Goal: Check status

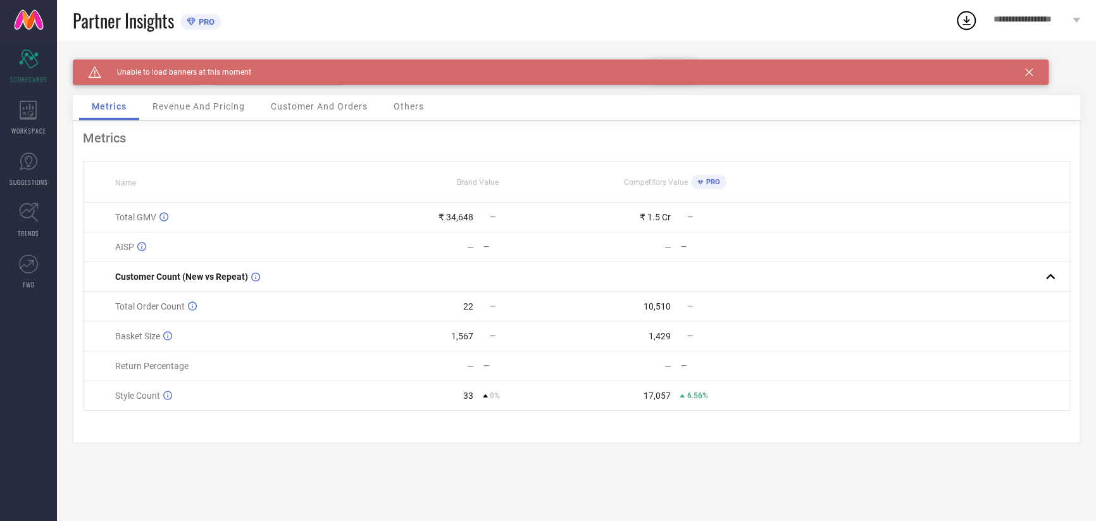
click at [1033, 71] on div "Caution Created with Sketch. Unable to load banners at this moment" at bounding box center [561, 71] width 976 height 25
click at [1029, 73] on icon at bounding box center [1029, 72] width 8 height 8
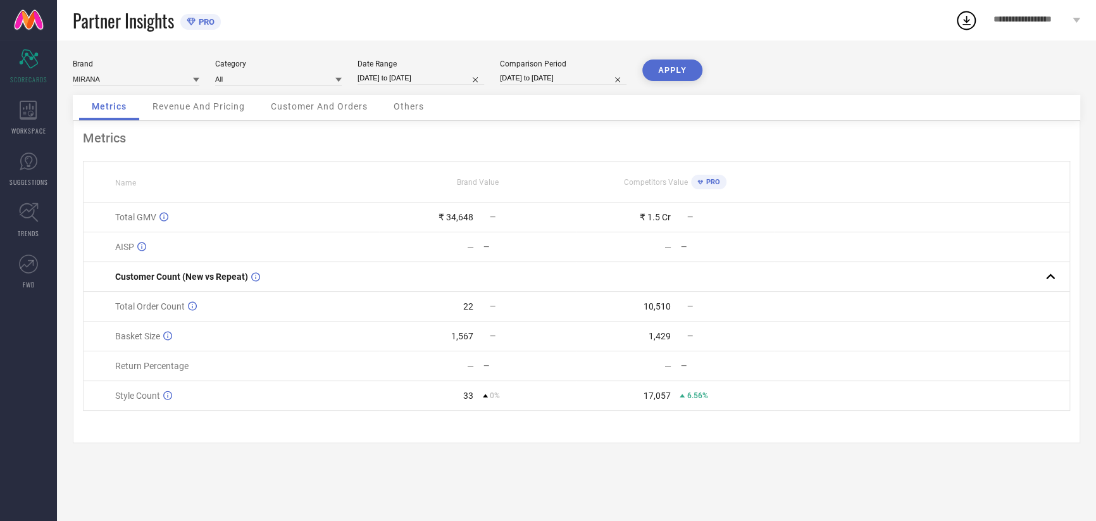
click at [397, 80] on input "[DATE] to [DATE]" at bounding box center [420, 77] width 127 height 13
select select "9"
select select "2025"
select select "10"
select select "2025"
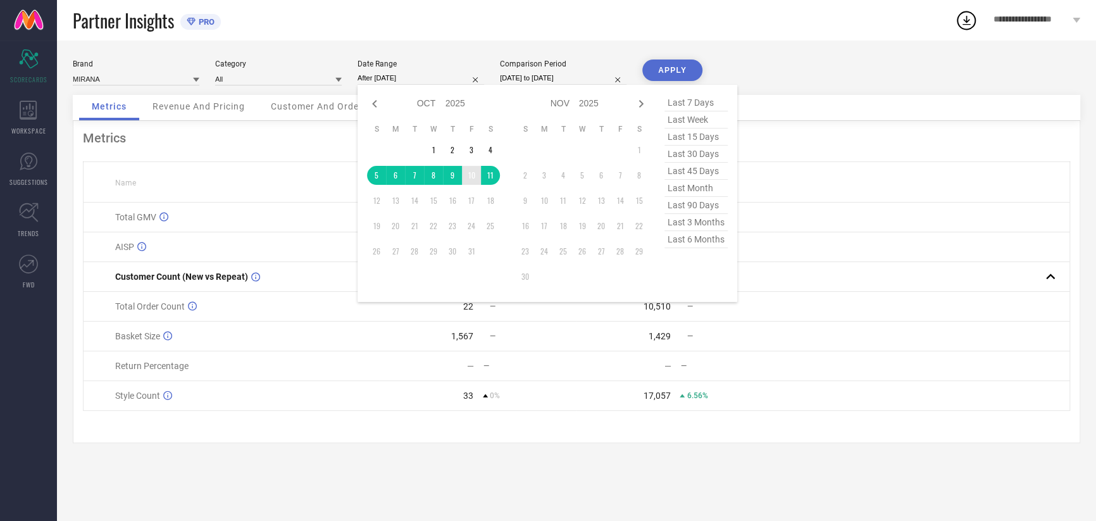
click at [478, 173] on td "10" at bounding box center [471, 175] width 19 height 19
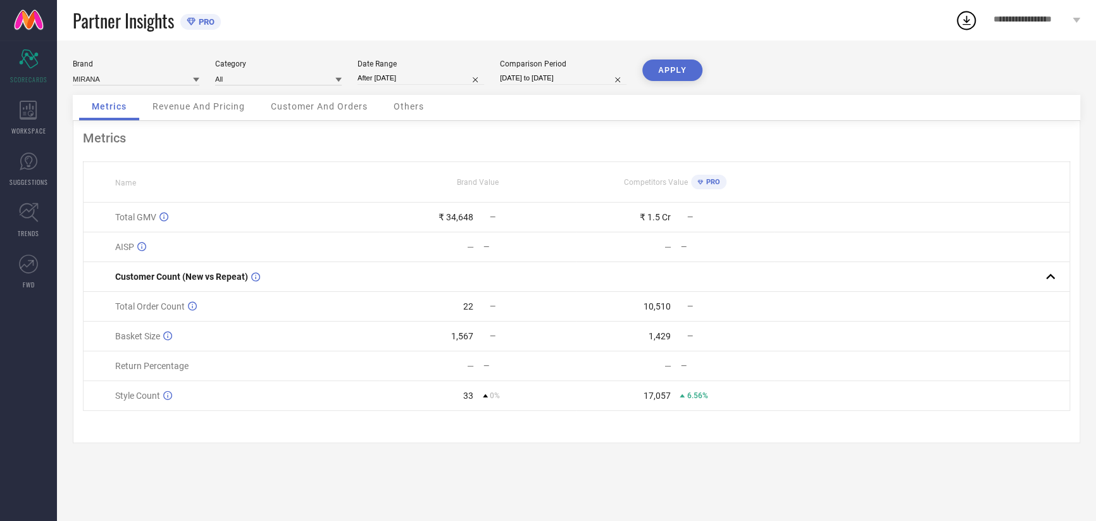
type input "10-10-2025 to 10-10-2025"
click at [529, 75] on input "[DATE] to [DATE]" at bounding box center [563, 77] width 127 height 13
select select "9"
select select "2025"
select select "10"
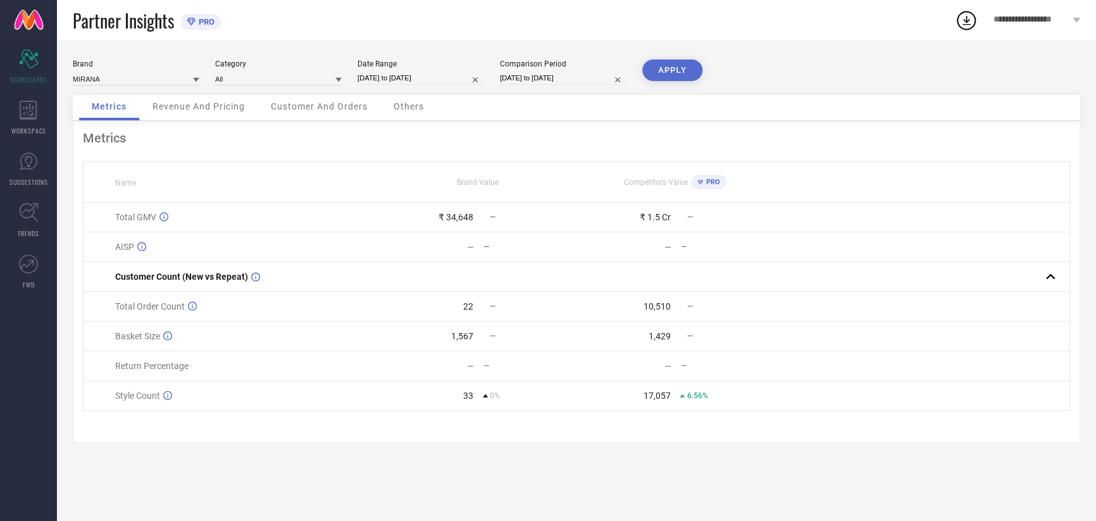
select select "2025"
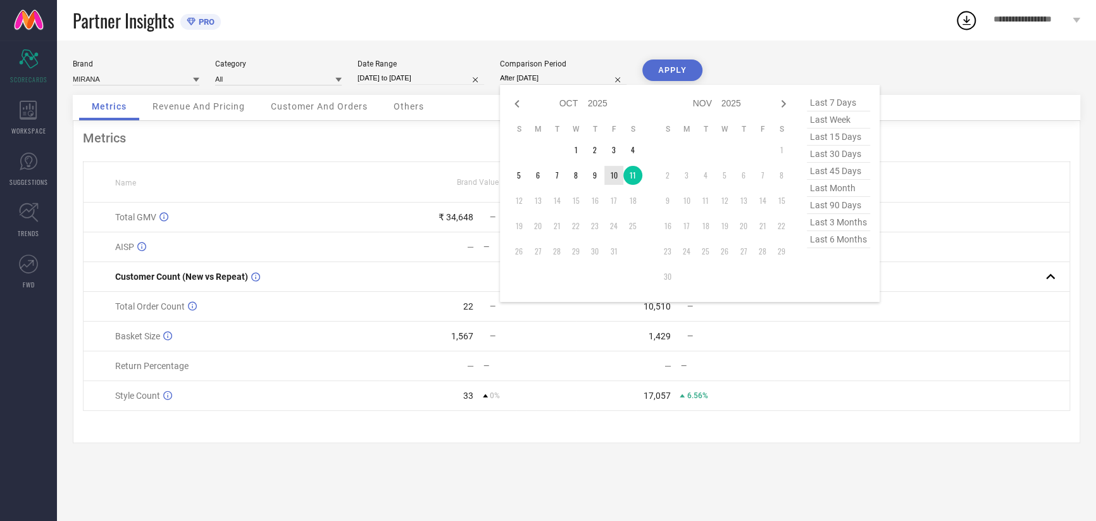
click at [613, 183] on td "10" at bounding box center [613, 175] width 19 height 19
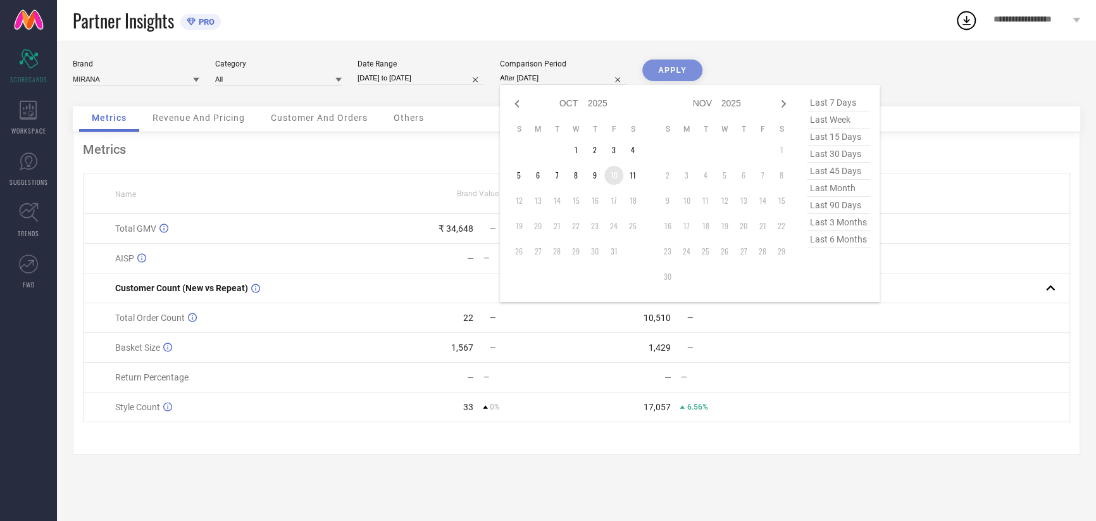
type input "10-10-2025 to 10-10-2025"
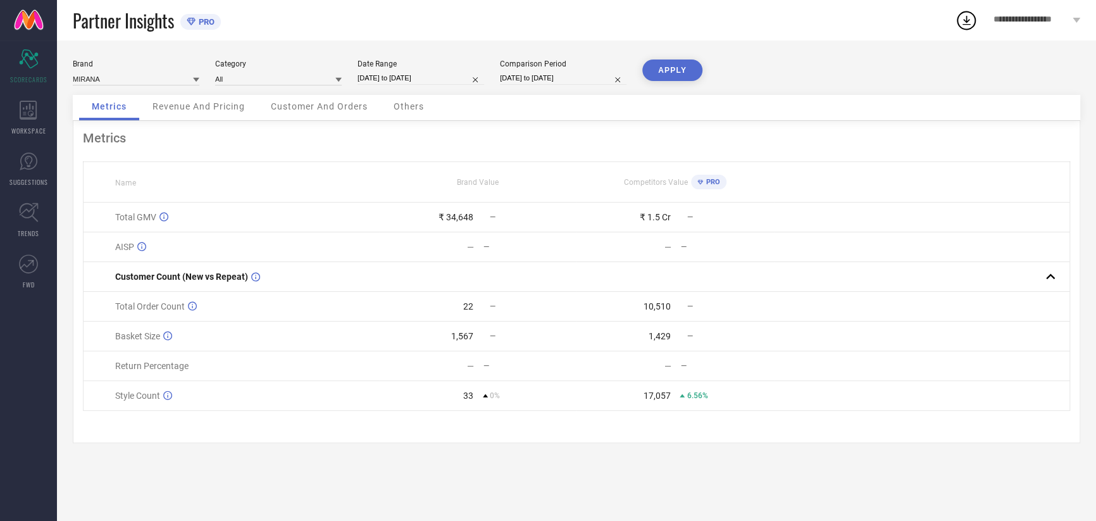
click at [667, 84] on div "APPLY" at bounding box center [672, 76] width 60 height 35
click at [673, 70] on button "APPLY" at bounding box center [672, 70] width 60 height 22
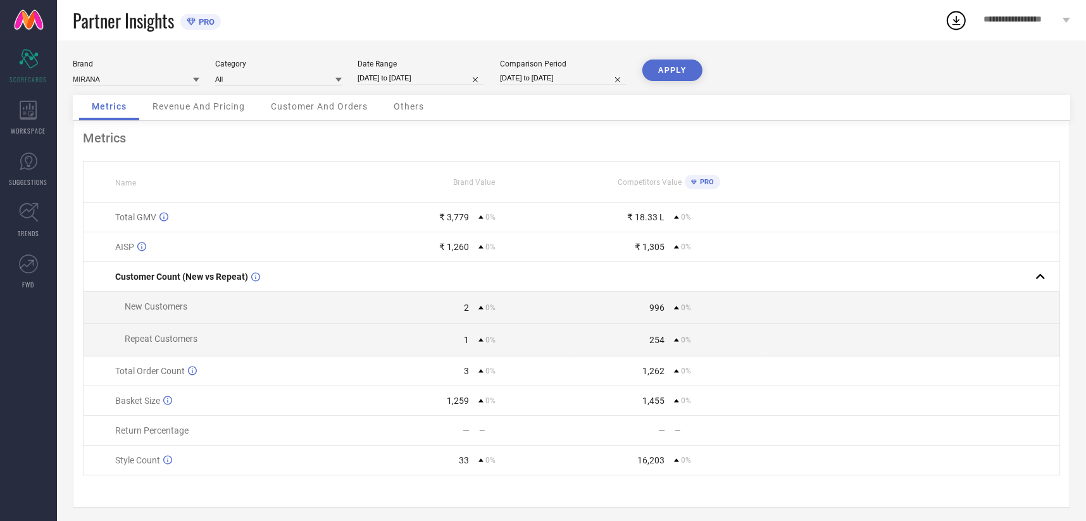
click at [408, 80] on input "10-10-2025 to 10-10-2025" at bounding box center [420, 77] width 127 height 13
select select "9"
select select "2025"
select select "10"
select select "2025"
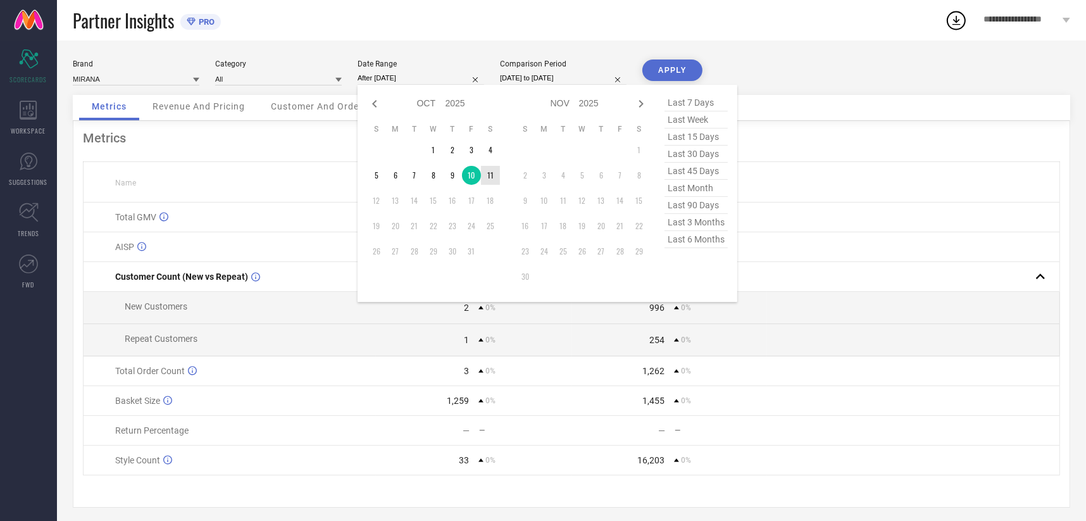
click at [488, 171] on td "11" at bounding box center [490, 175] width 19 height 19
type input "[DATE] to [DATE]"
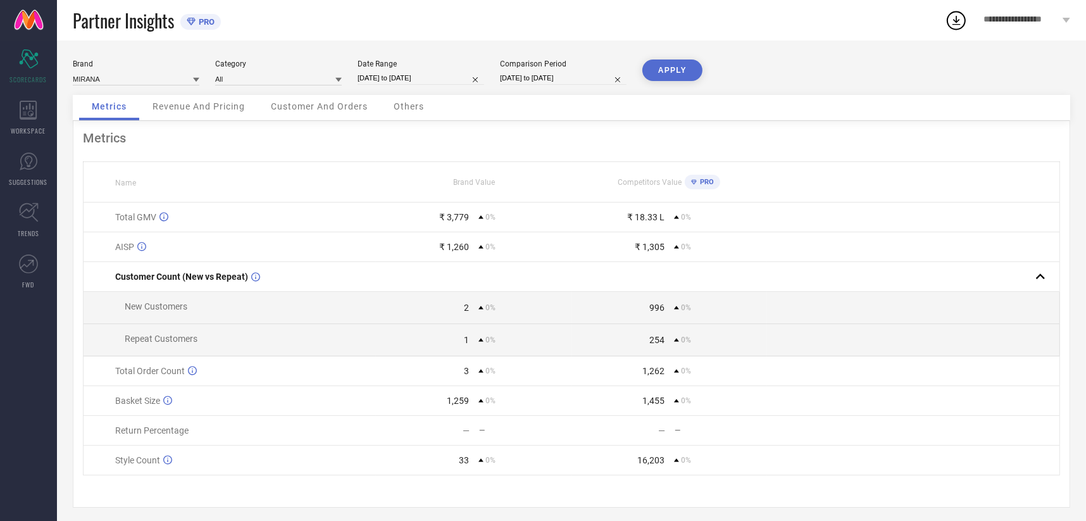
select select "9"
select select "2025"
select select "10"
select select "2025"
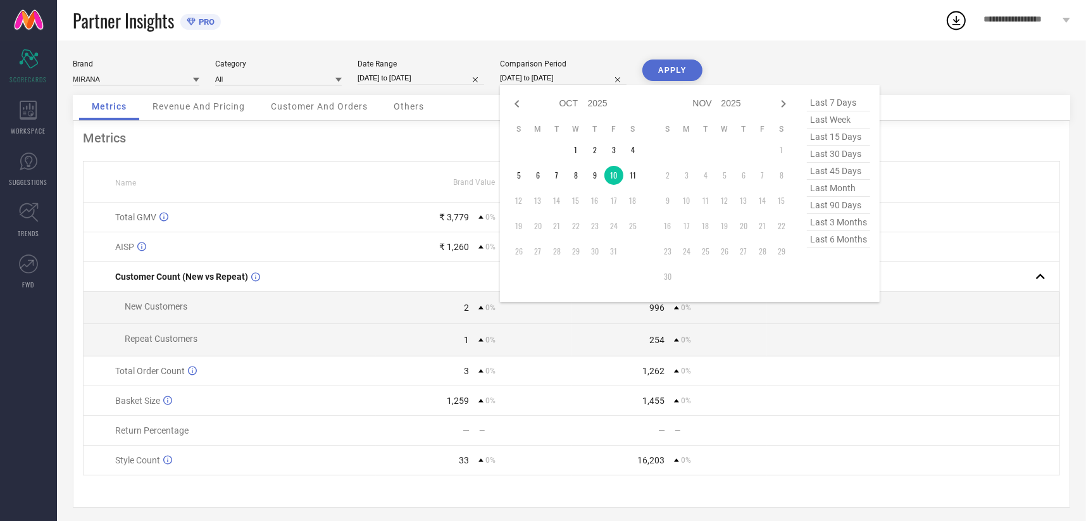
click at [526, 78] on input "10-10-2025 to 10-10-2025" at bounding box center [563, 77] width 127 height 13
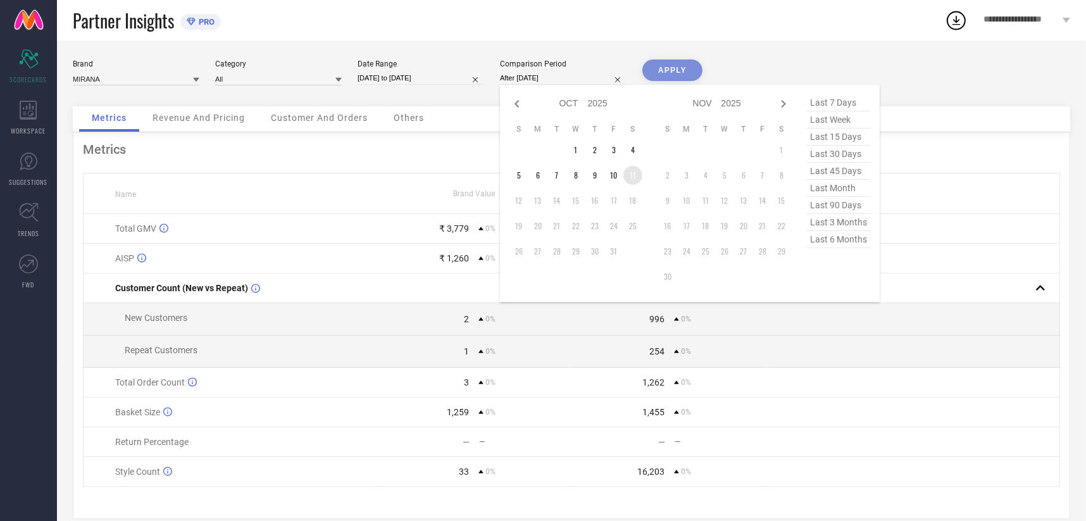
click at [632, 180] on td "11" at bounding box center [632, 175] width 19 height 19
type input "[DATE] to [DATE]"
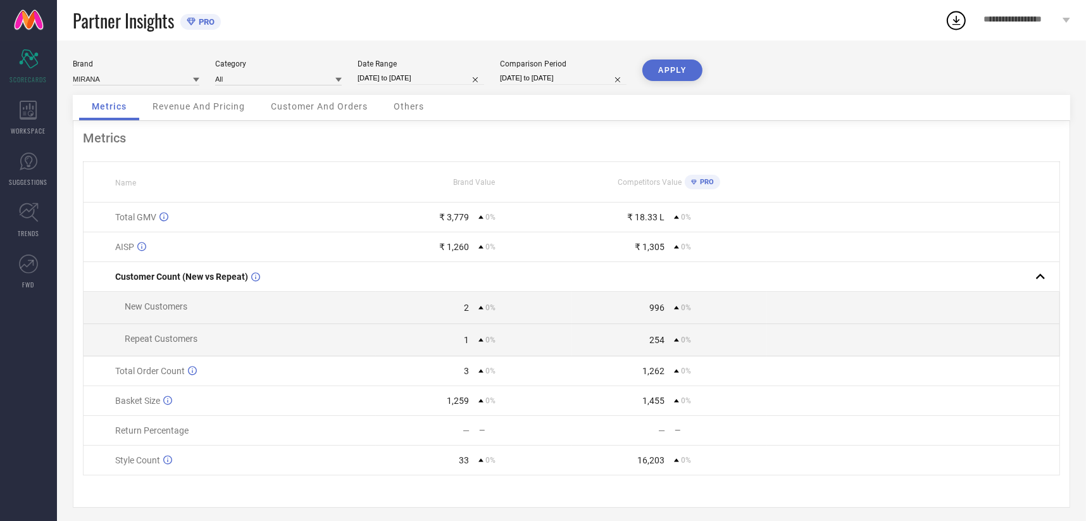
click at [681, 71] on button "APPLY" at bounding box center [672, 70] width 60 height 22
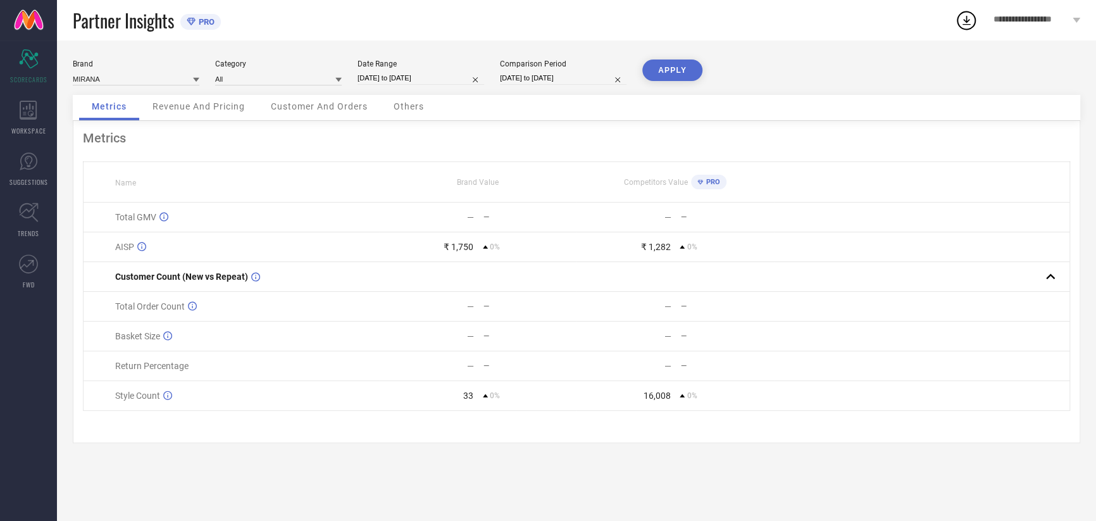
select select "9"
select select "2025"
select select "10"
select select "2025"
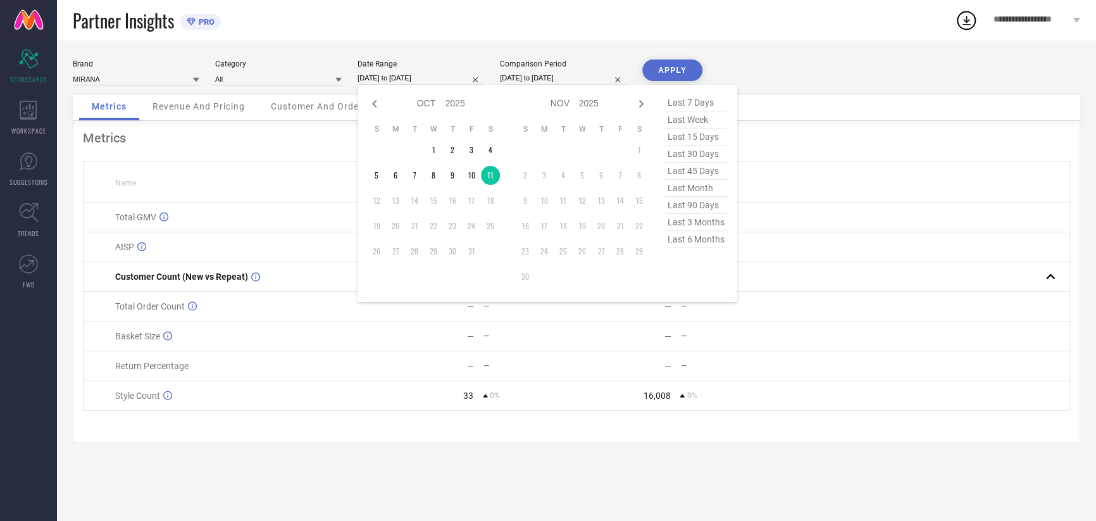
click at [385, 71] on input "[DATE] to [DATE]" at bounding box center [420, 77] width 127 height 13
click at [671, 65] on button "APPLY" at bounding box center [672, 70] width 60 height 22
